Goal: Information Seeking & Learning: Learn about a topic

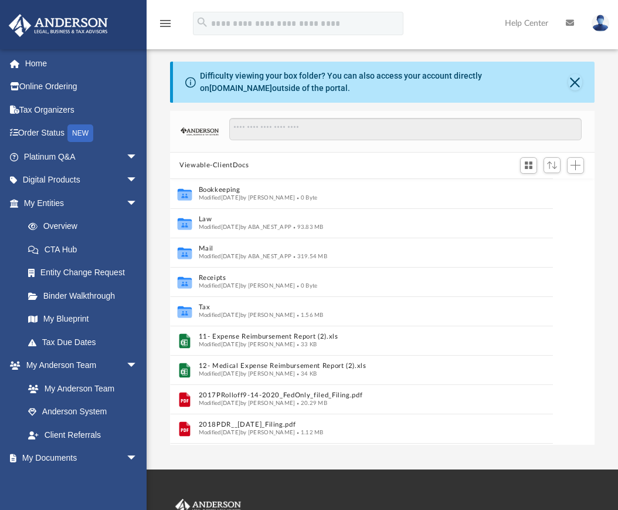
scroll to position [258, 415]
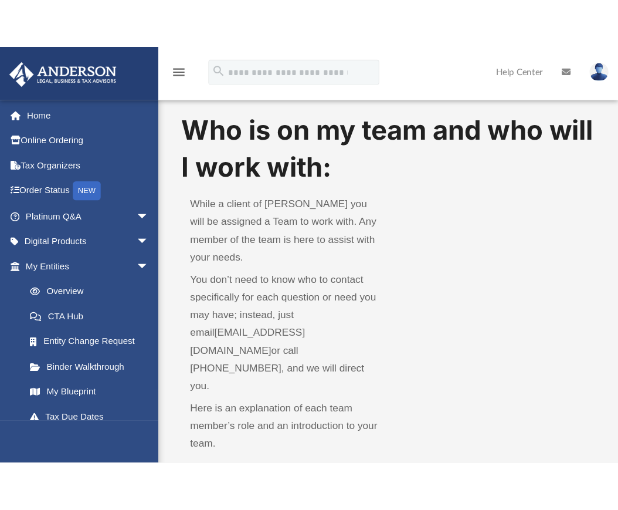
scroll to position [411, 0]
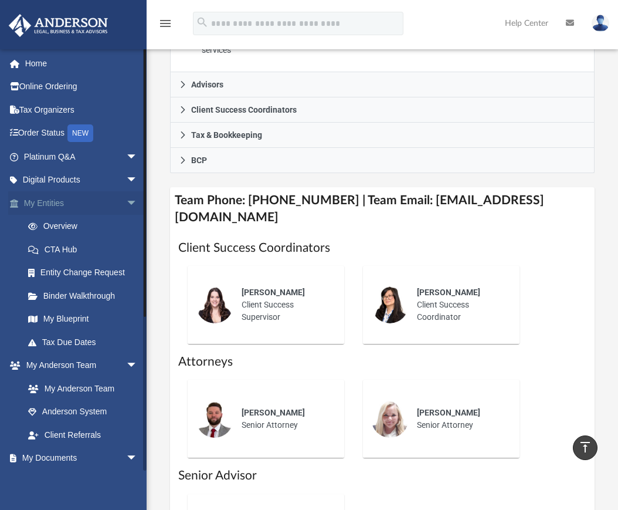
click at [55, 204] on link "My Entities arrow_drop_down" at bounding box center [81, 202] width 147 height 23
click at [59, 227] on link "Overview" at bounding box center [85, 226] width 139 height 23
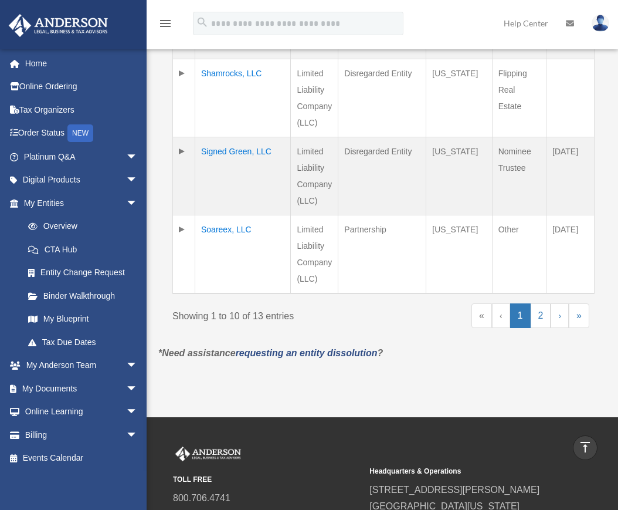
scroll to position [880, 0]
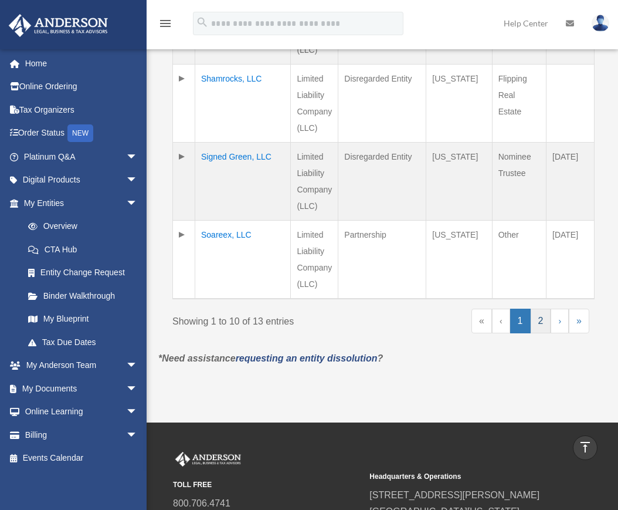
click at [540, 311] on link "2" at bounding box center [541, 320] width 21 height 25
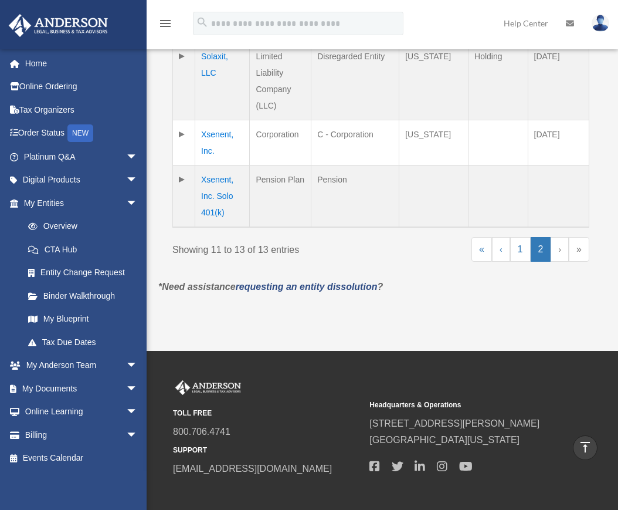
scroll to position [294, 0]
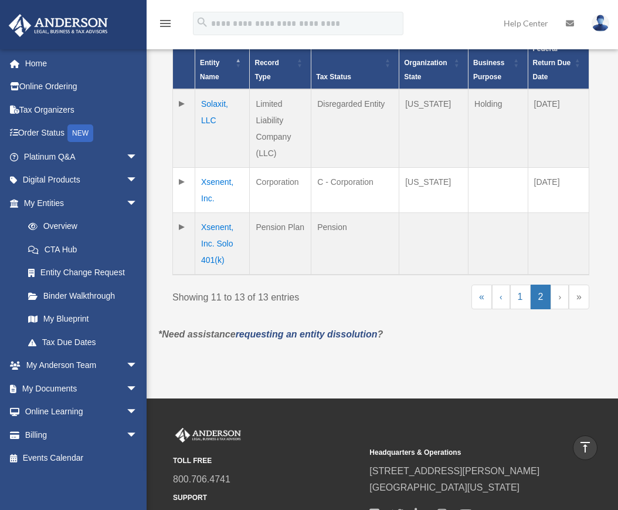
click at [537, 142] on td "[DATE]" at bounding box center [558, 128] width 61 height 79
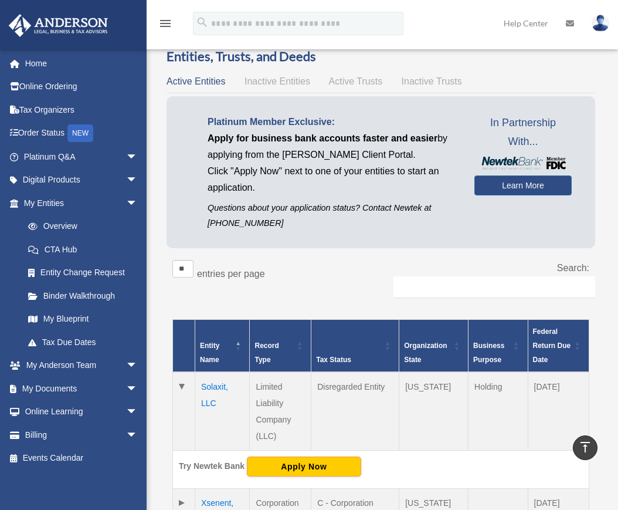
scroll to position [1, 0]
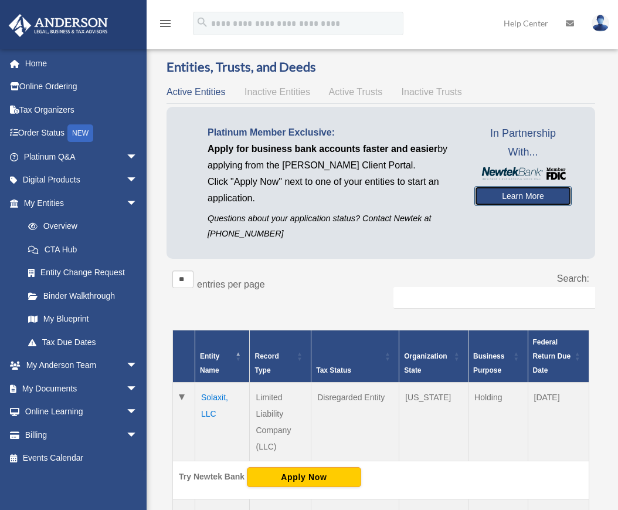
click at [483, 186] on link "Learn More" at bounding box center [522, 196] width 97 height 20
